Goal: Register for event/course

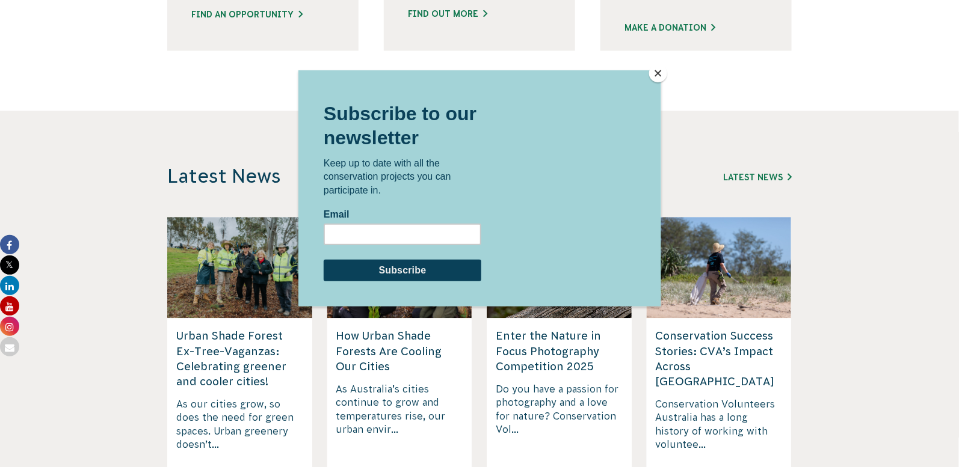
scroll to position [925, 0]
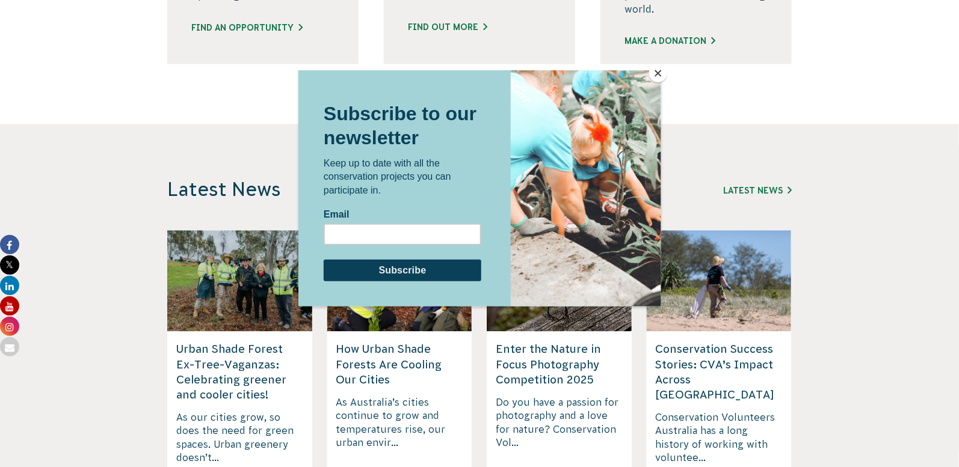
click at [206, 37] on div at bounding box center [479, 233] width 959 height 467
click at [216, 51] on div at bounding box center [479, 233] width 959 height 467
click at [220, 57] on div at bounding box center [479, 233] width 959 height 467
click at [657, 71] on button "Close" at bounding box center [658, 73] width 18 height 18
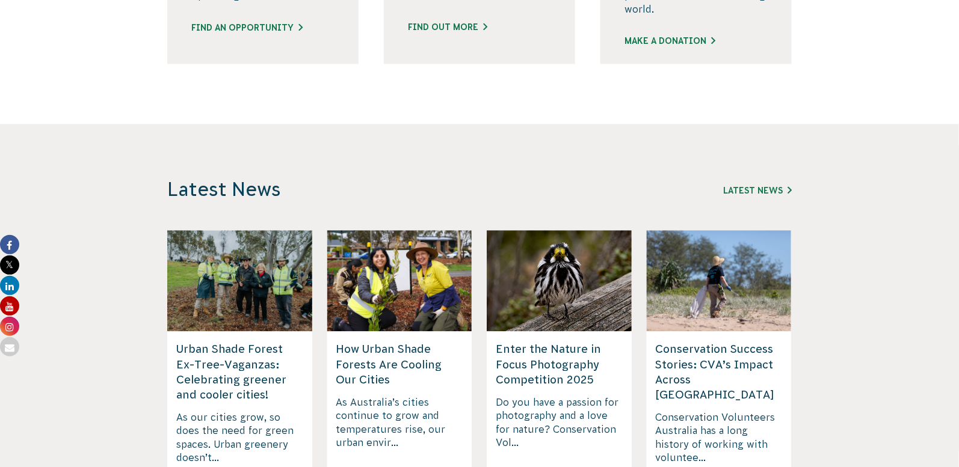
click at [284, 34] on link "Find an opportunity" at bounding box center [246, 28] width 111 height 13
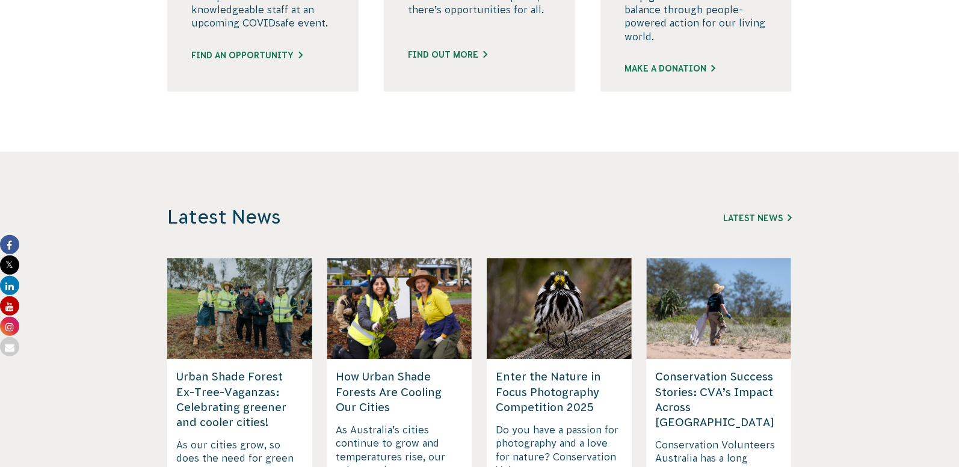
scroll to position [833, 0]
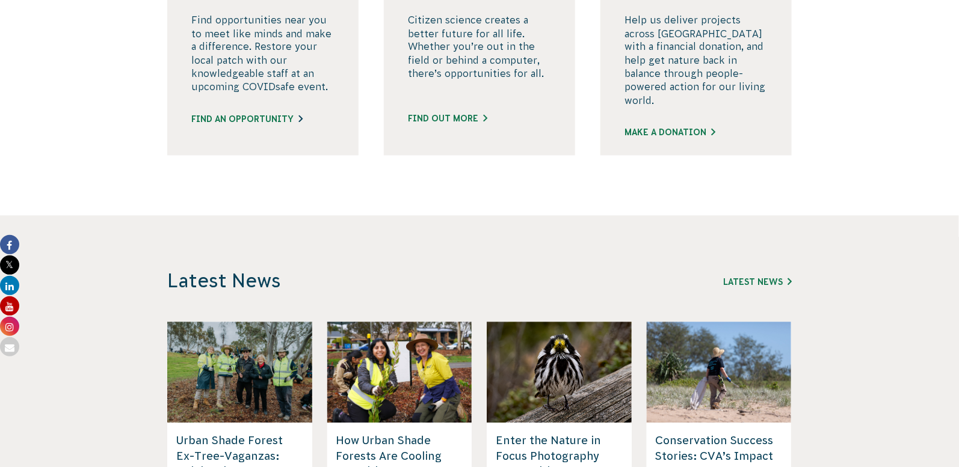
click at [281, 126] on link "Find an opportunity" at bounding box center [246, 120] width 111 height 13
